Goal: Task Accomplishment & Management: Manage account settings

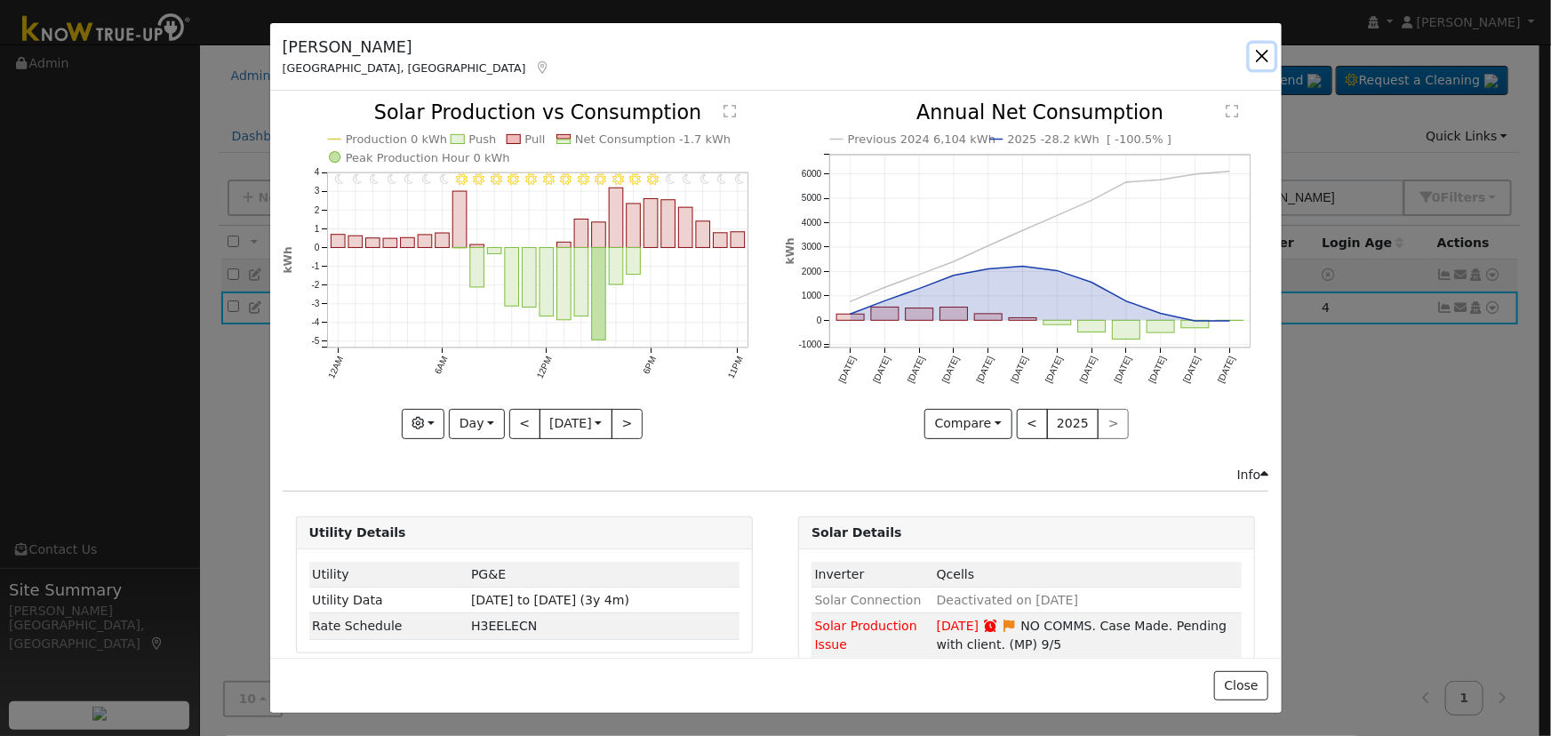
click at [1264, 60] on button "button" at bounding box center [1262, 56] width 25 height 25
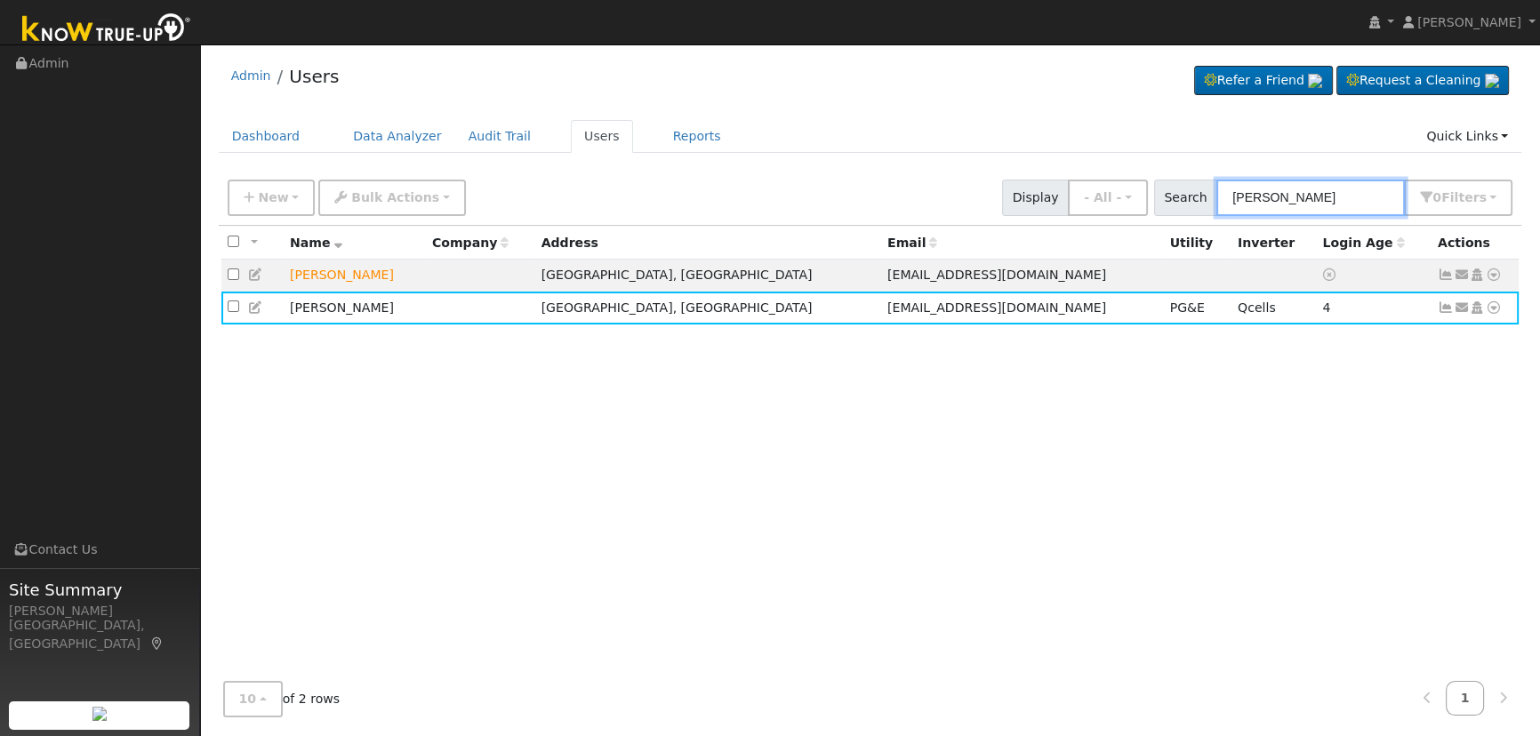
drag, startPoint x: 1350, startPoint y: 192, endPoint x: 1022, endPoint y: 149, distance: 329.9
click at [1059, 146] on div "Admin Users Refer a Friend Request a Cleaning" at bounding box center [870, 391] width 1322 height 677
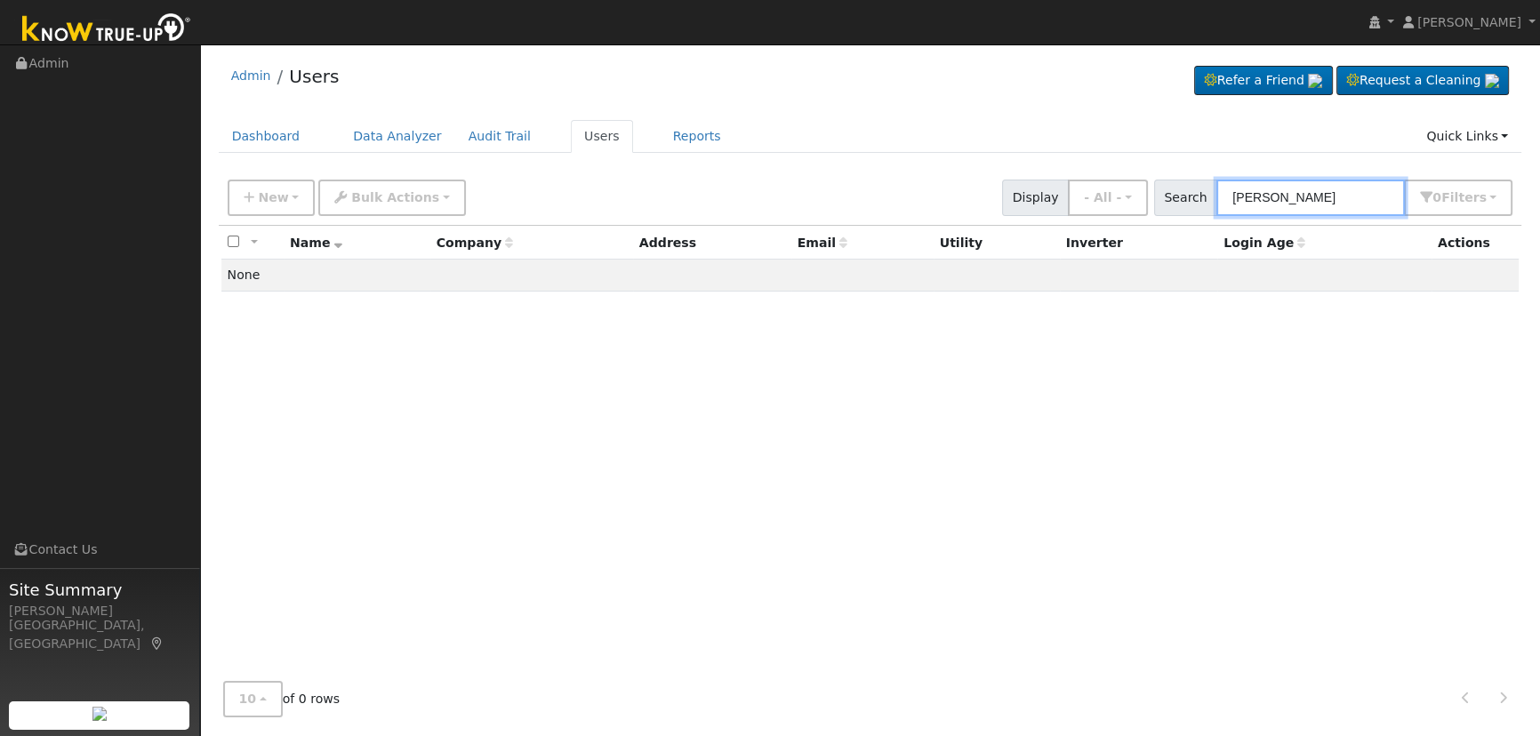
click at [1309, 196] on input "[PERSON_NAME]" at bounding box center [1310, 198] width 188 height 36
click at [1266, 194] on input "[PERSON_NAME]" at bounding box center [1310, 198] width 188 height 36
click at [1253, 194] on input "[PERSON_NAME]" at bounding box center [1310, 198] width 188 height 36
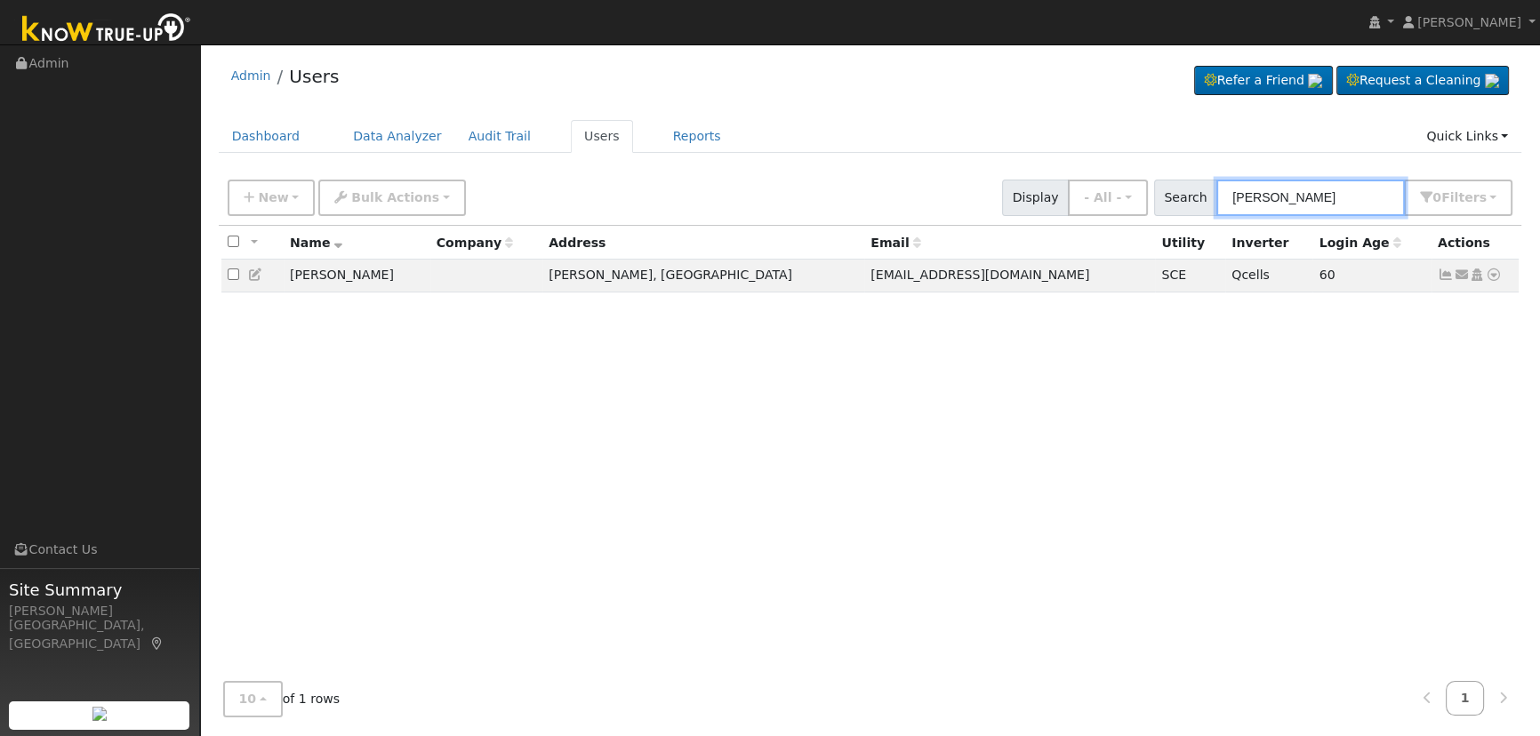
click at [1316, 199] on input "[PERSON_NAME]" at bounding box center [1310, 198] width 188 height 36
type input "[PERSON_NAME]"
click at [1446, 278] on icon at bounding box center [1446, 274] width 16 height 12
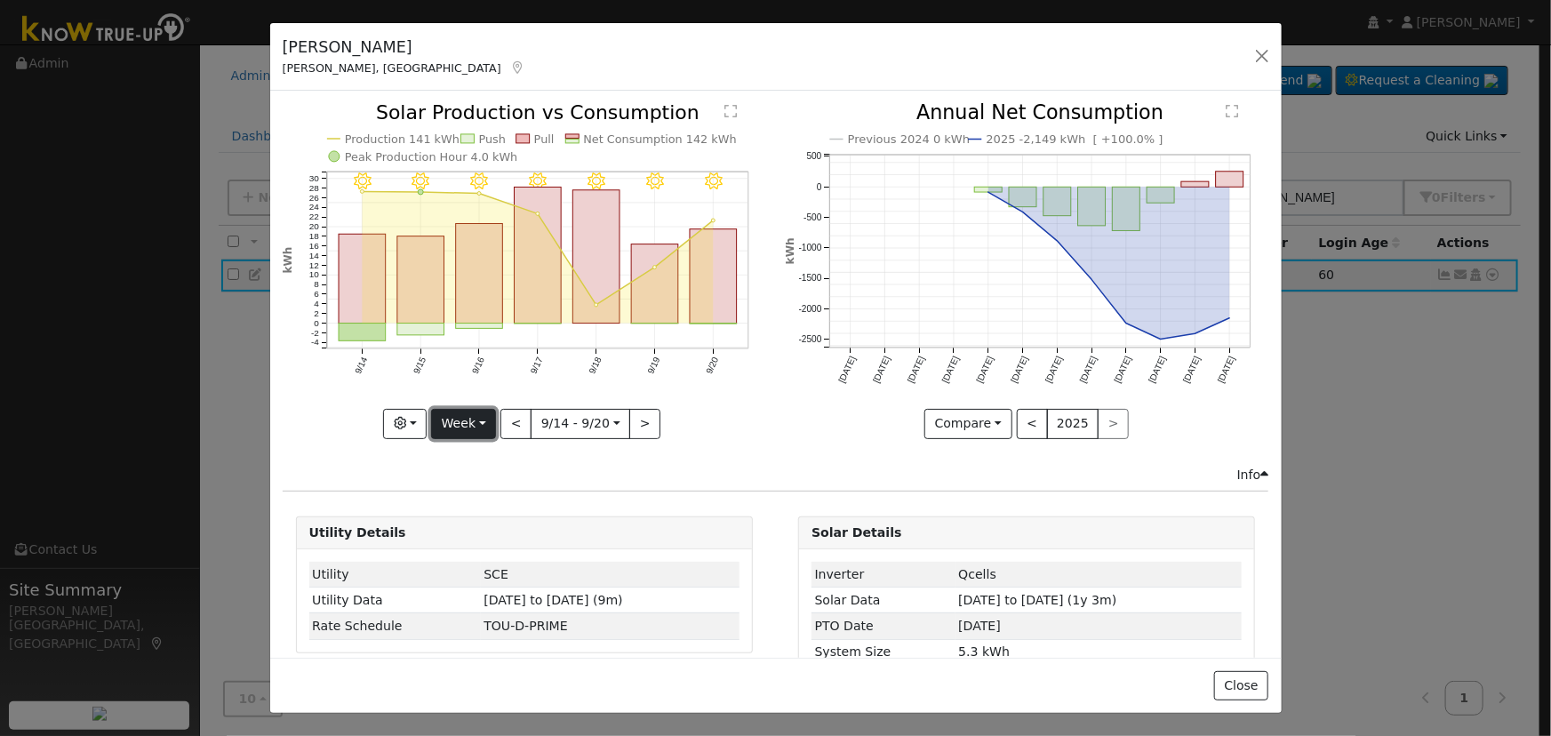
click at [471, 419] on button "Week" at bounding box center [463, 424] width 65 height 30
click at [479, 453] on link "Day" at bounding box center [494, 459] width 124 height 25
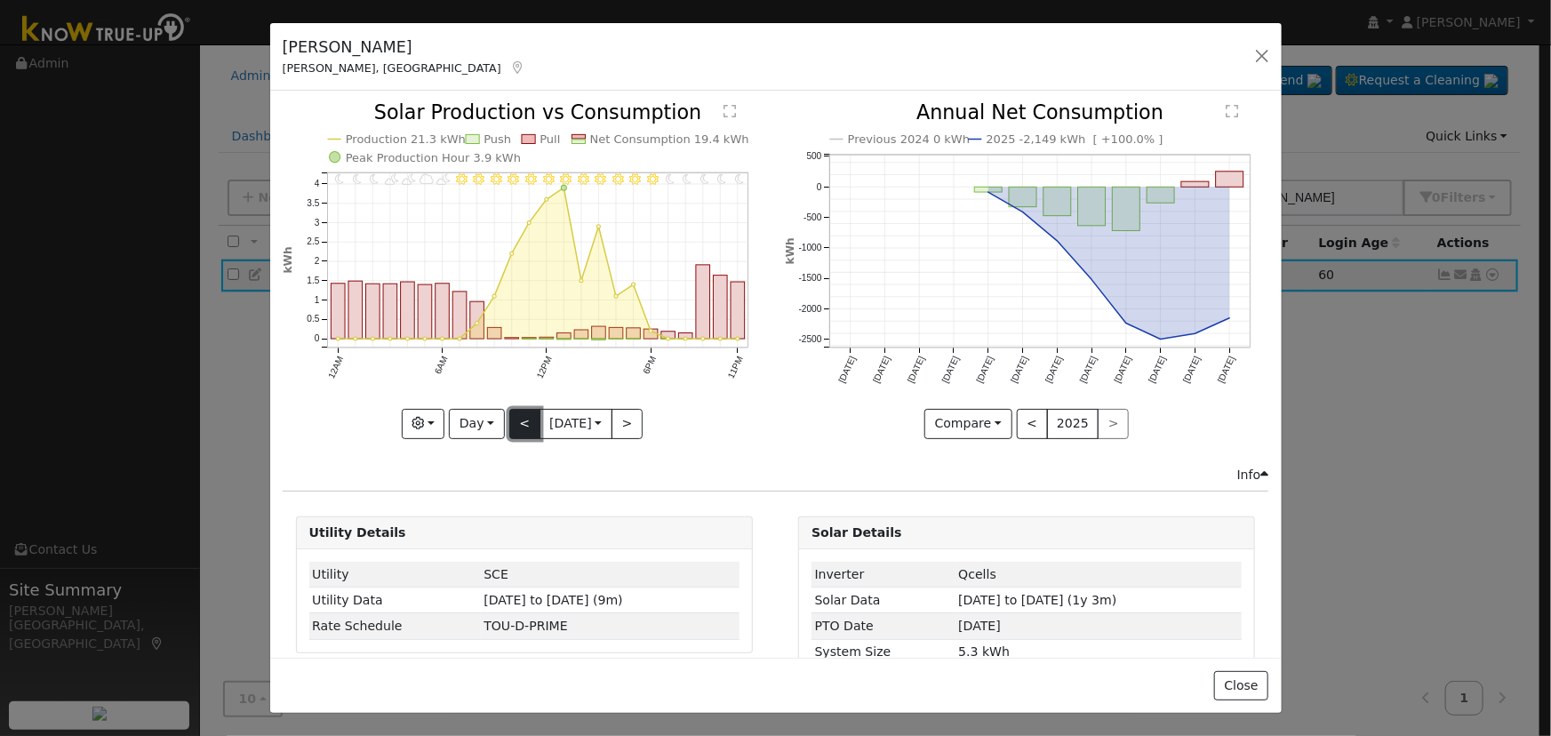
click at [511, 417] on button "<" at bounding box center [524, 424] width 31 height 30
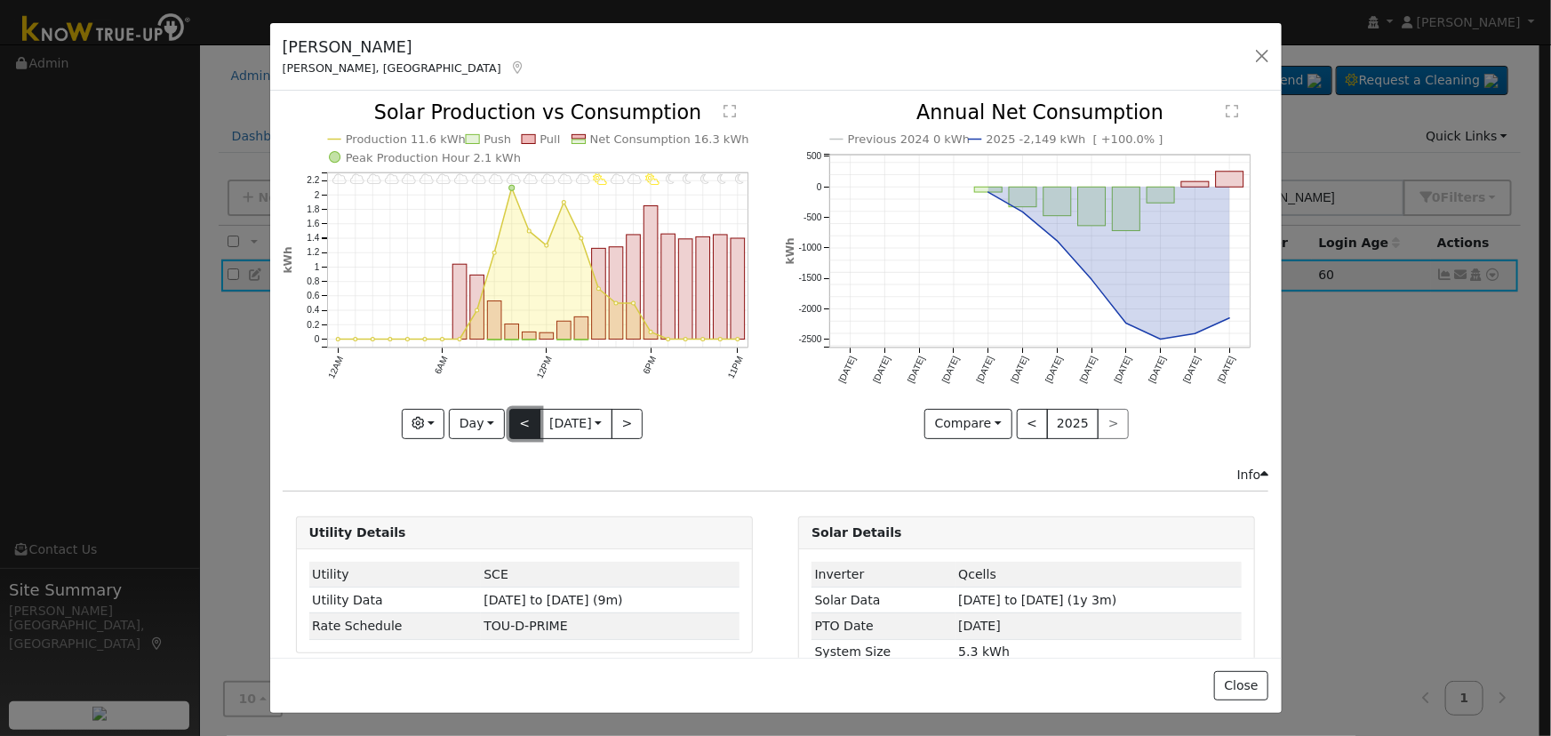
click at [511, 417] on button "<" at bounding box center [524, 424] width 31 height 30
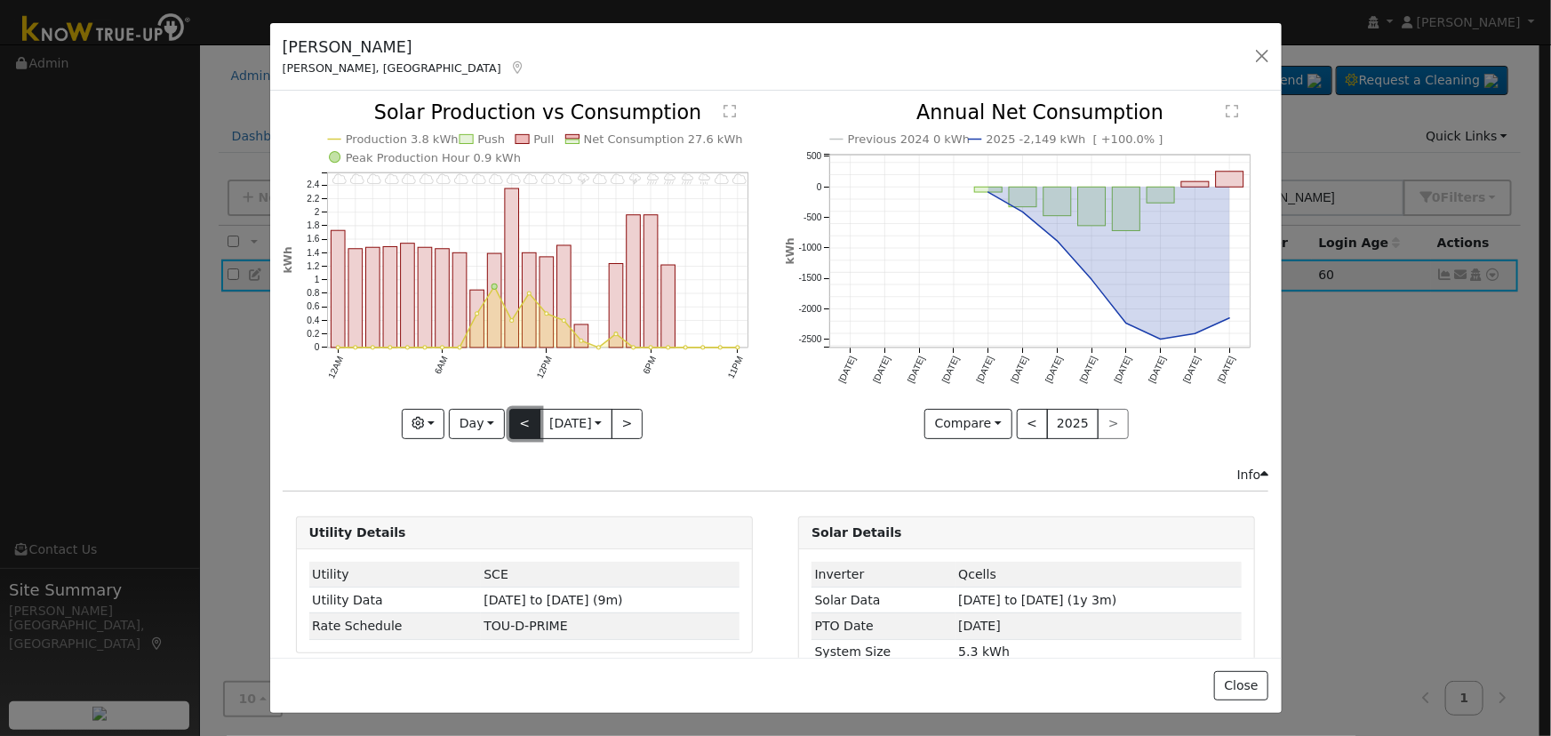
click at [511, 417] on button "<" at bounding box center [524, 424] width 31 height 30
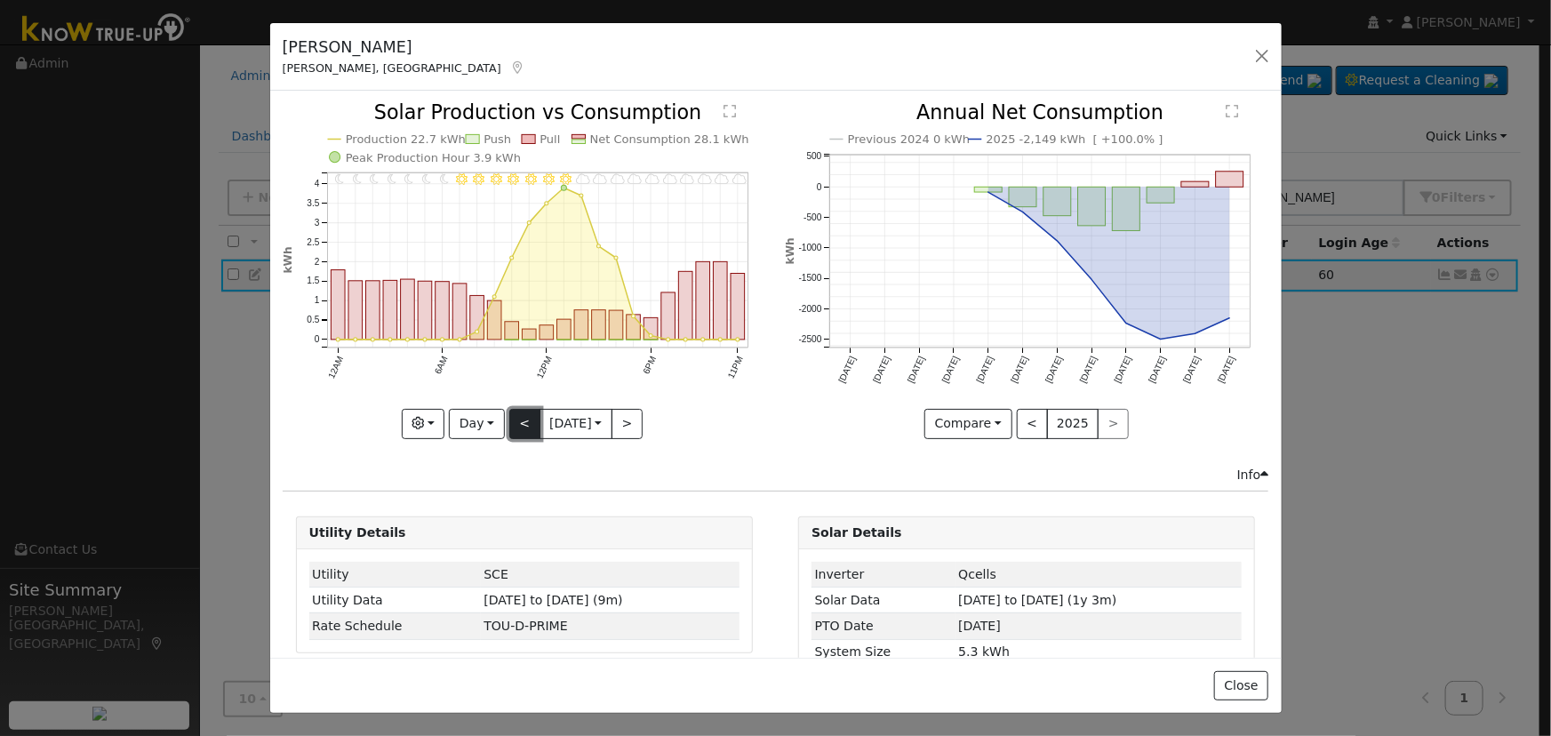
click at [511, 417] on button "<" at bounding box center [524, 424] width 31 height 30
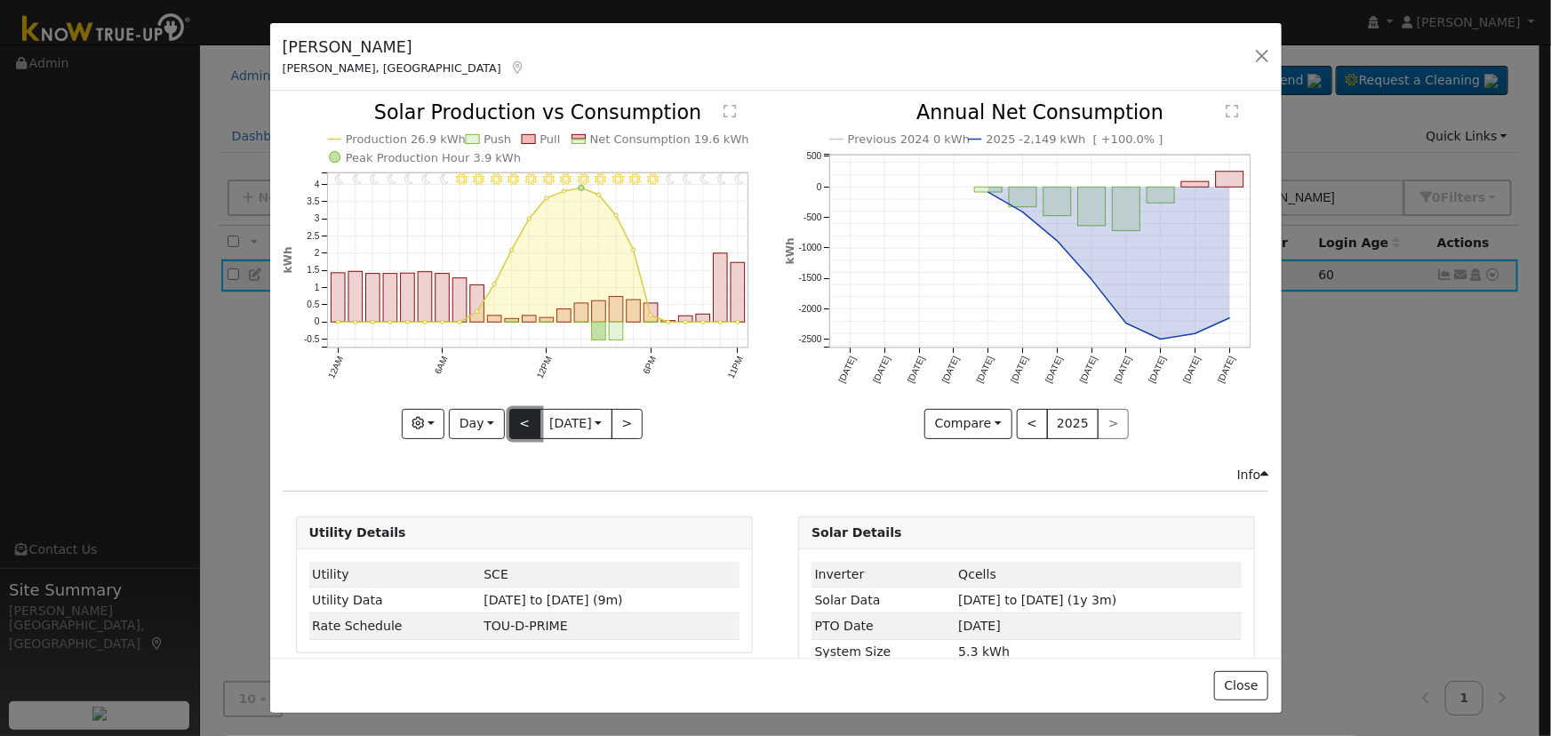
click at [511, 417] on button "<" at bounding box center [524, 424] width 31 height 30
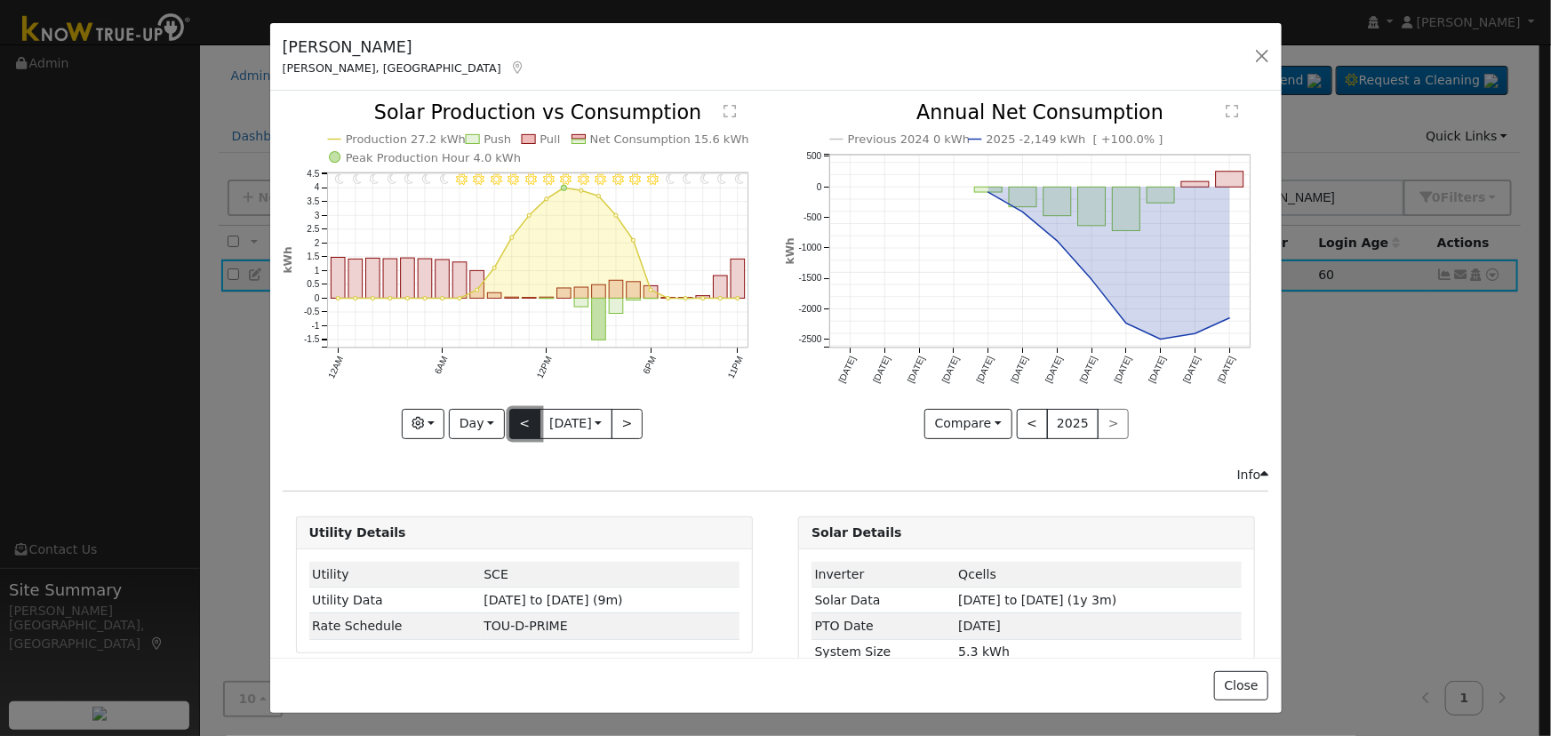
click at [511, 417] on button "<" at bounding box center [524, 424] width 31 height 30
type input "[DATE]"
